Goal: Information Seeking & Learning: Learn about a topic

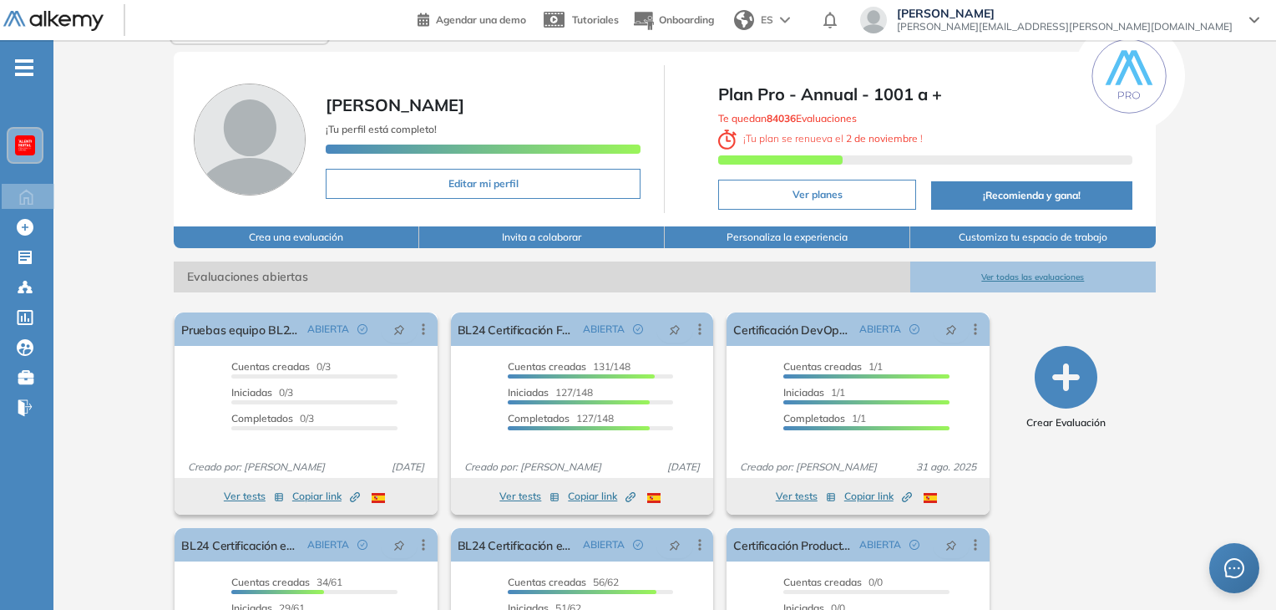
scroll to position [84, 0]
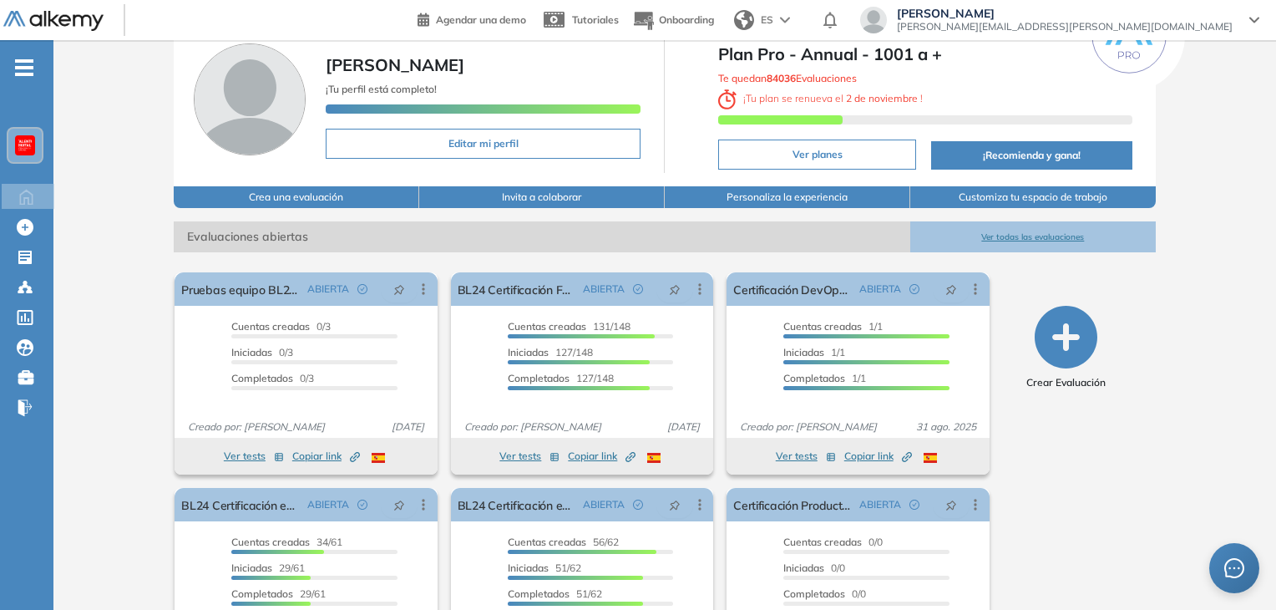
click at [1036, 222] on button "Ver todas las evaluaciones" at bounding box center [1033, 236] width 246 height 31
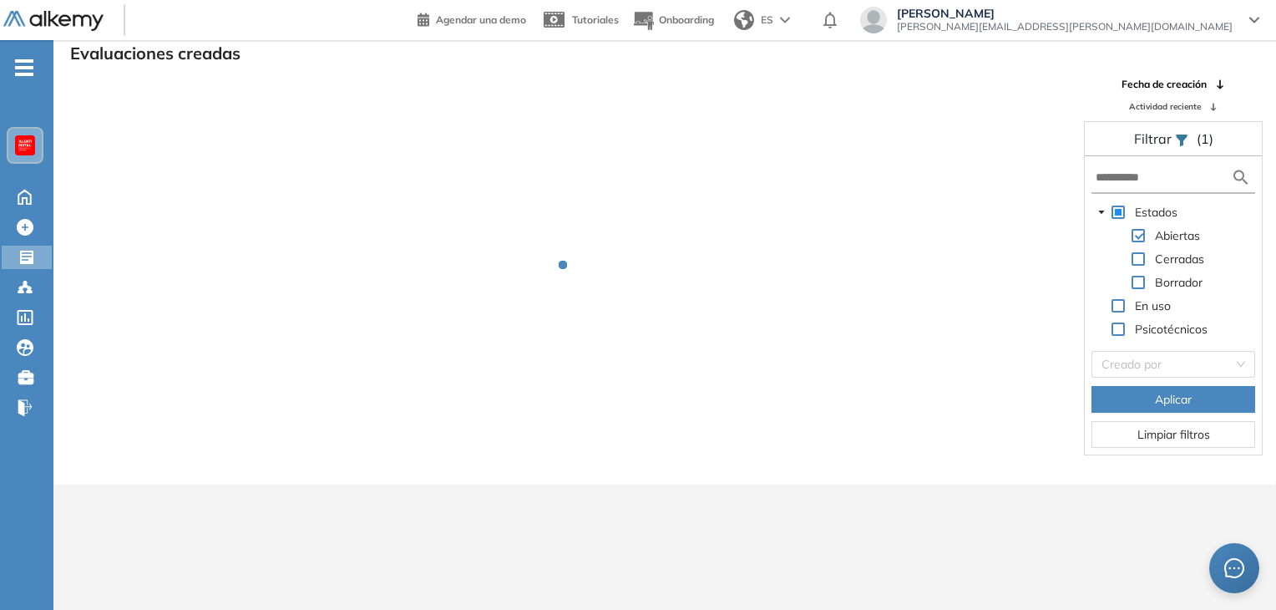
scroll to position [40, 0]
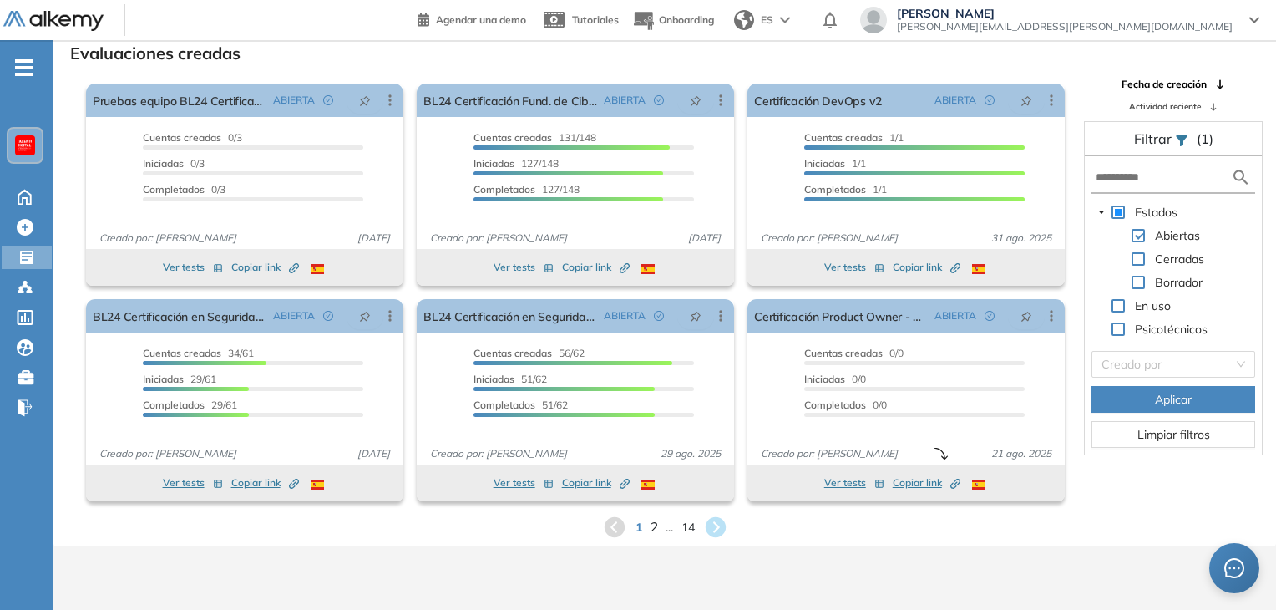
click at [652, 525] on span "2" at bounding box center [654, 526] width 8 height 19
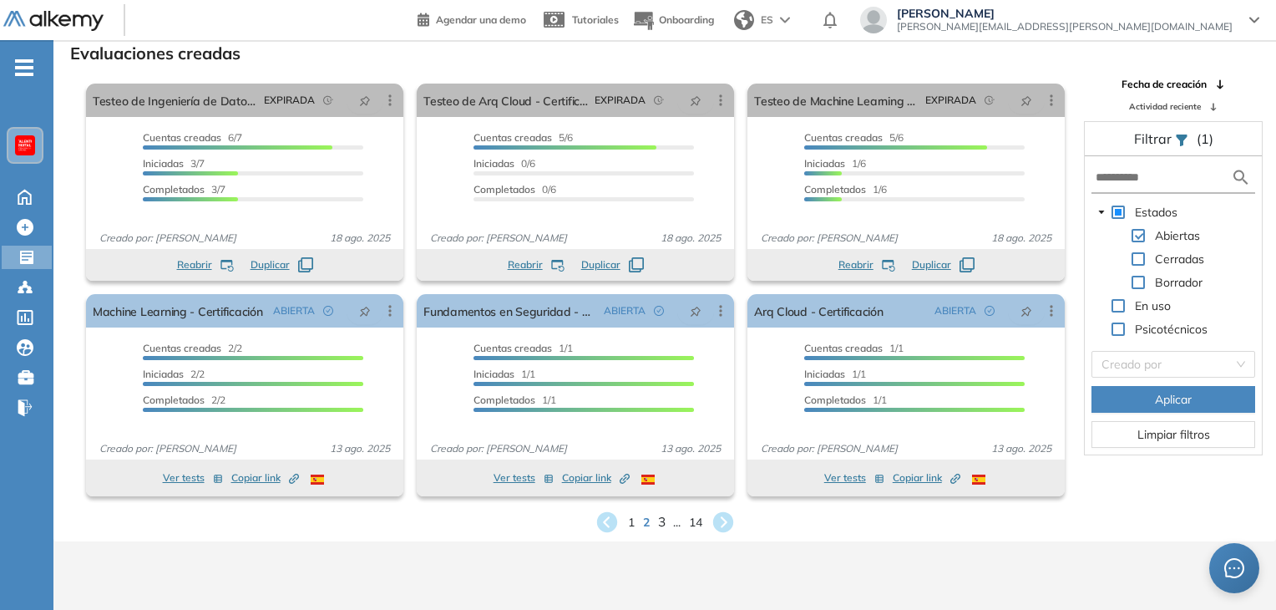
click at [663, 525] on span "3" at bounding box center [661, 521] width 8 height 19
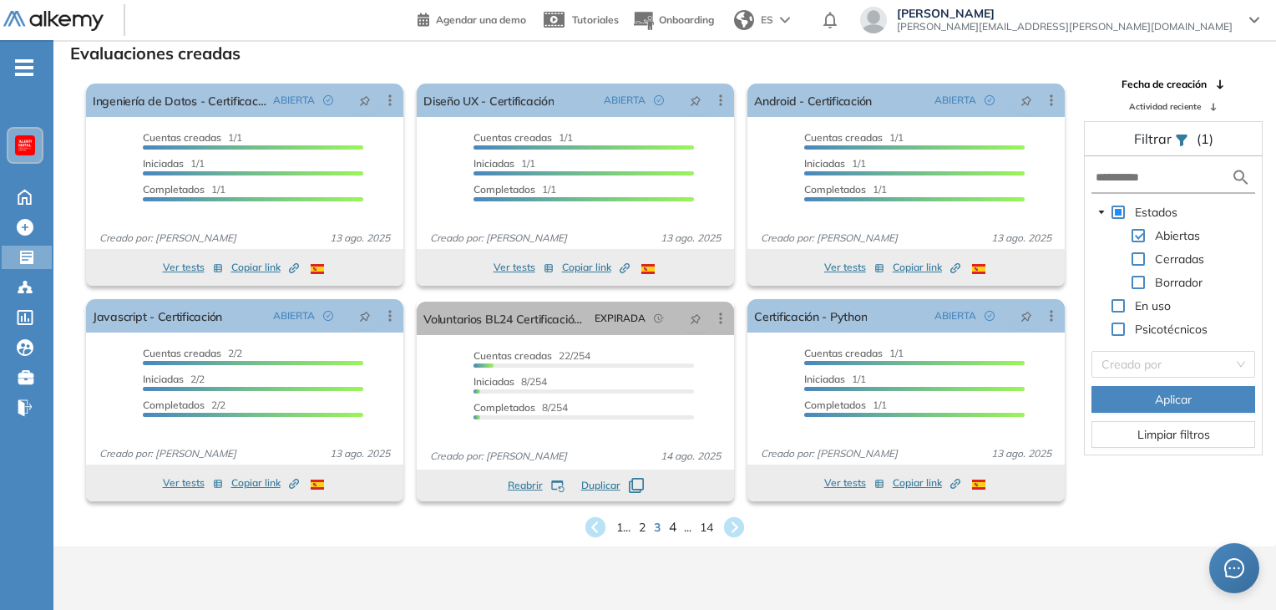
click at [671, 530] on span "4" at bounding box center [673, 526] width 8 height 19
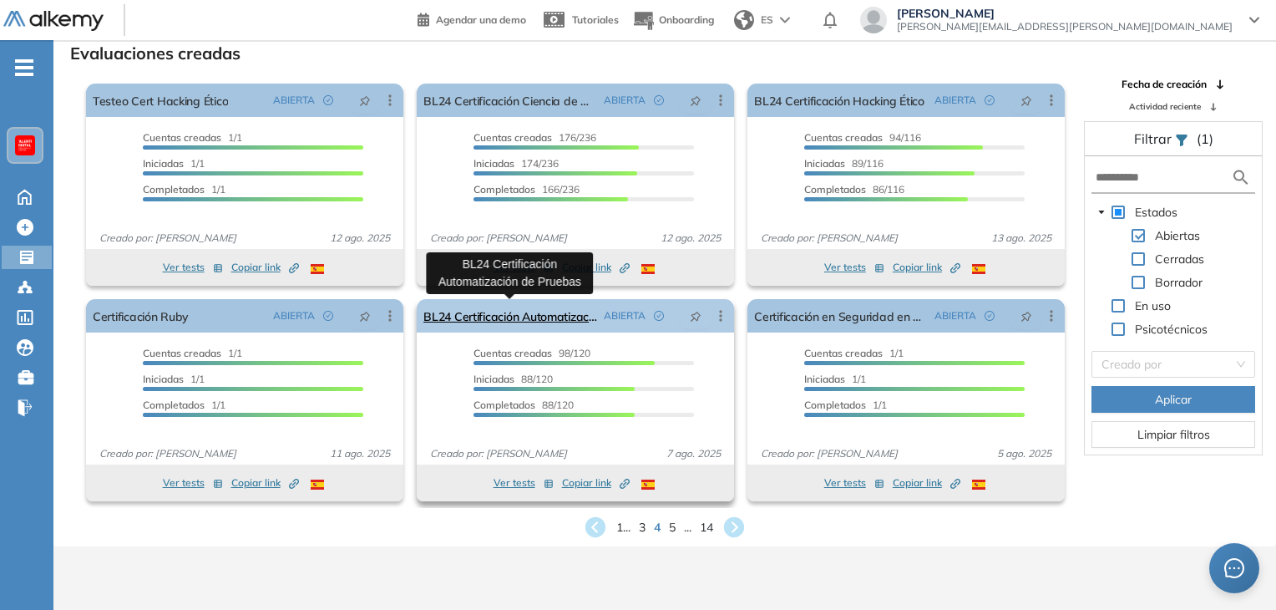
click at [525, 317] on link "BL24 Certificación Automatización de Pruebas" at bounding box center [510, 315] width 174 height 33
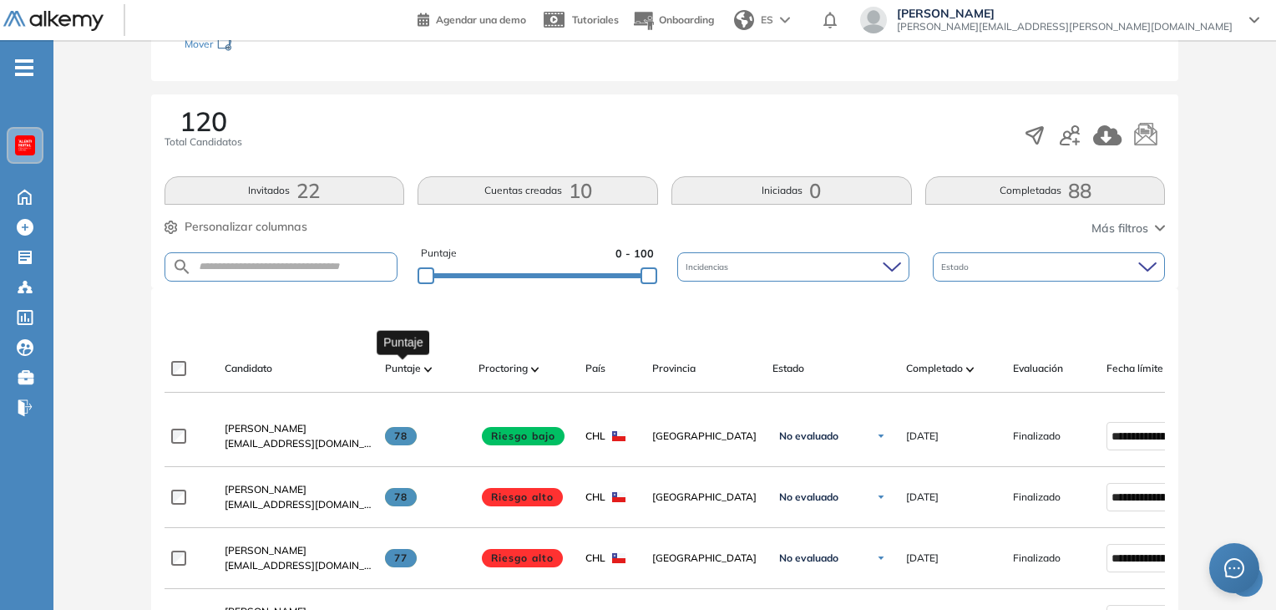
scroll to position [251, 0]
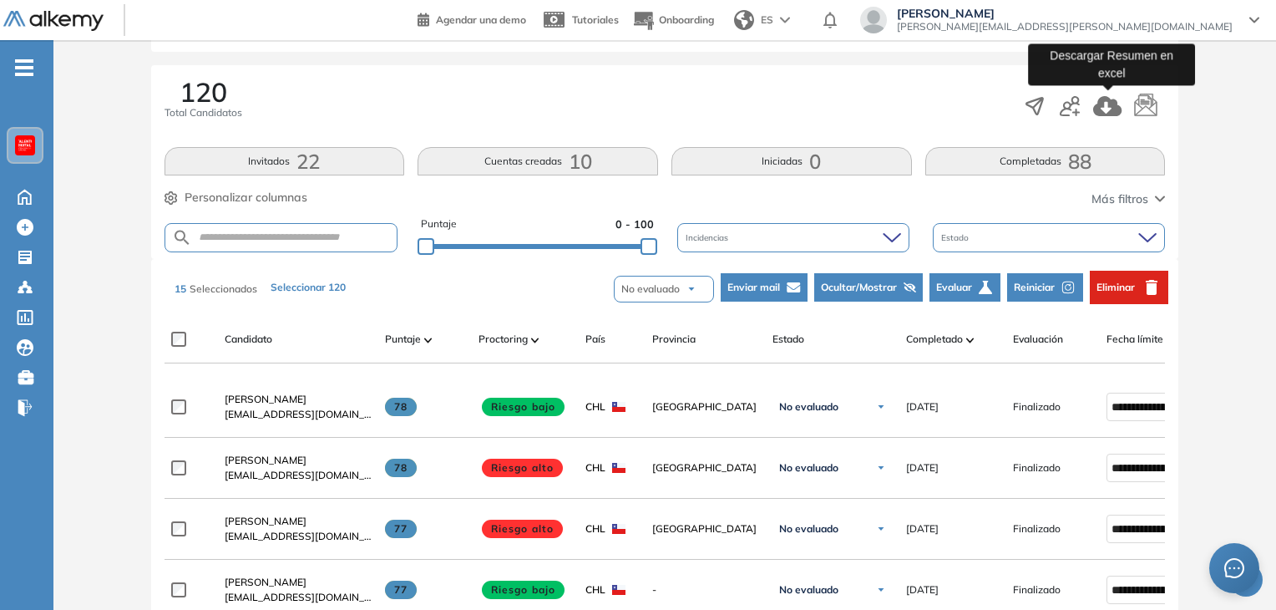
click at [1107, 110] on icon "button" at bounding box center [1107, 106] width 29 height 20
